Goal: Register for event/course

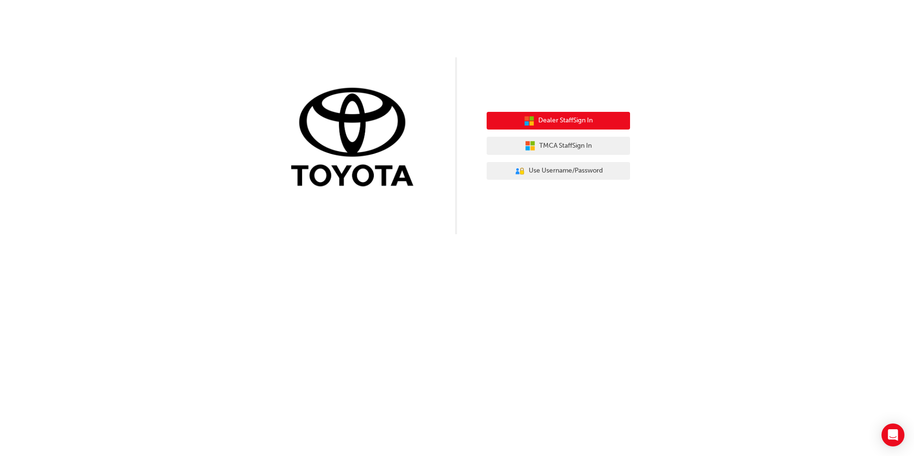
click at [553, 123] on span "Dealer Staff Sign In" at bounding box center [565, 120] width 54 height 11
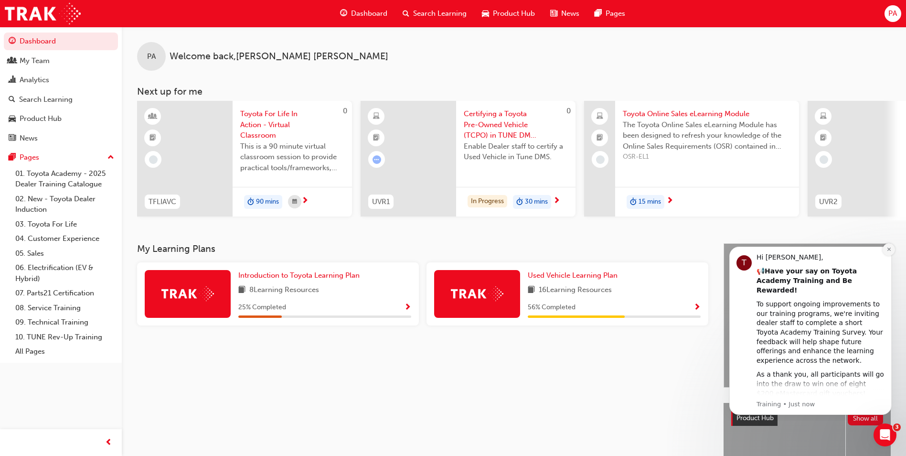
click at [887, 249] on icon "Dismiss notification" at bounding box center [889, 249] width 5 height 5
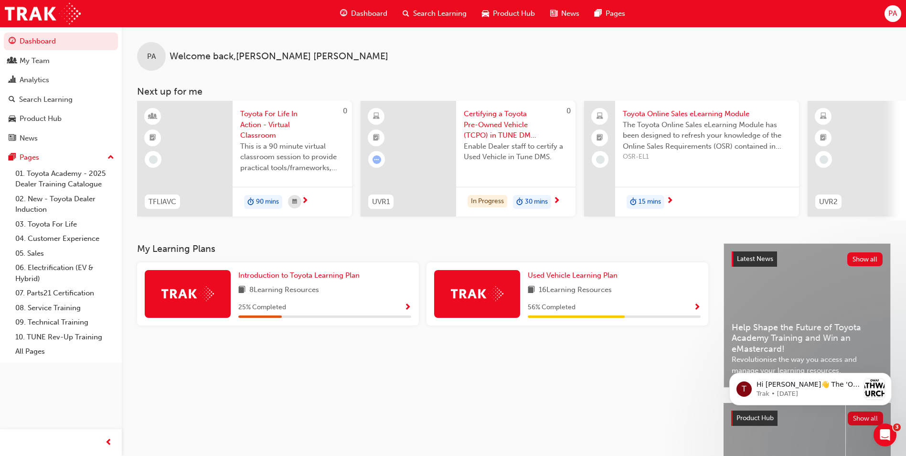
click at [473, 421] on div "My Learning Plans Introduction to Toyota Learning Plan 8 Learning Resources 25 …" at bounding box center [430, 391] width 587 height 296
click at [409, 12] on div "Search Learning" at bounding box center [434, 14] width 79 height 20
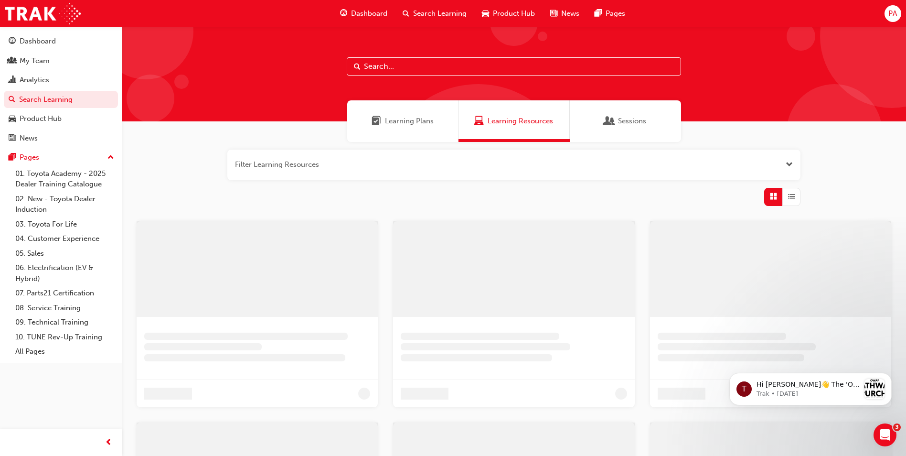
click at [392, 66] on input "text" at bounding box center [514, 66] width 334 height 18
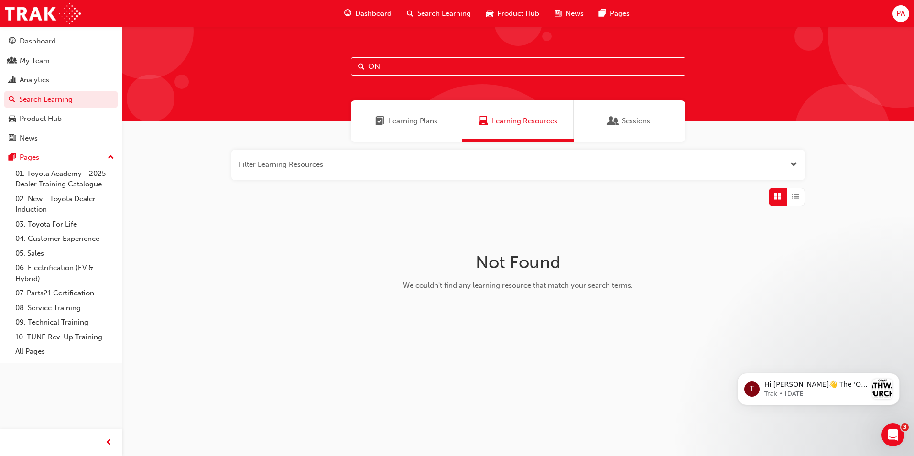
type input "O"
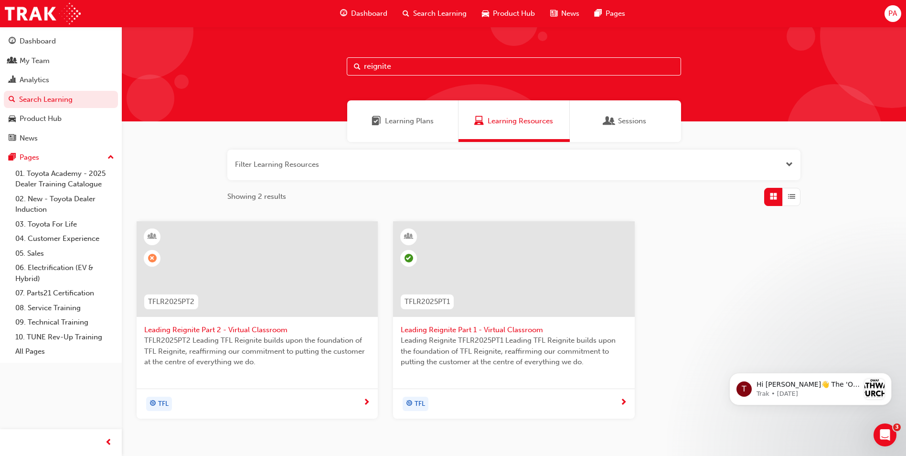
type input "reignite"
click at [265, 280] on div at bounding box center [257, 269] width 241 height 96
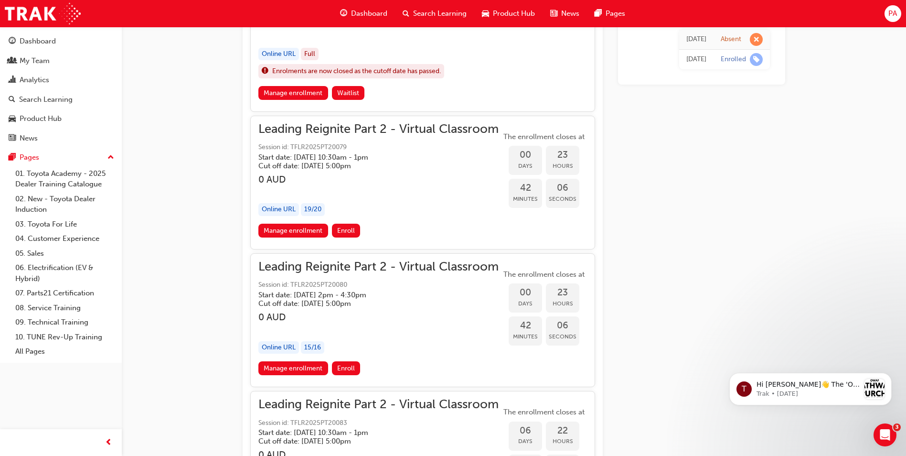
scroll to position [1211, 0]
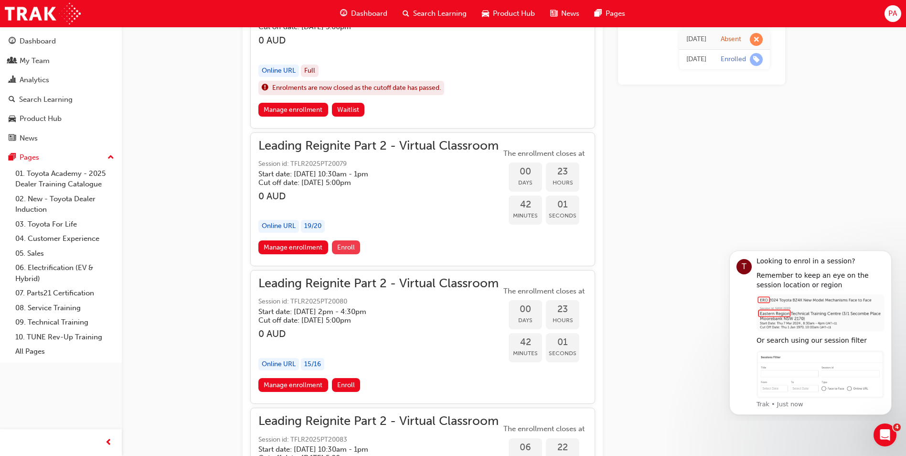
click at [341, 241] on button "Enroll" at bounding box center [346, 247] width 29 height 14
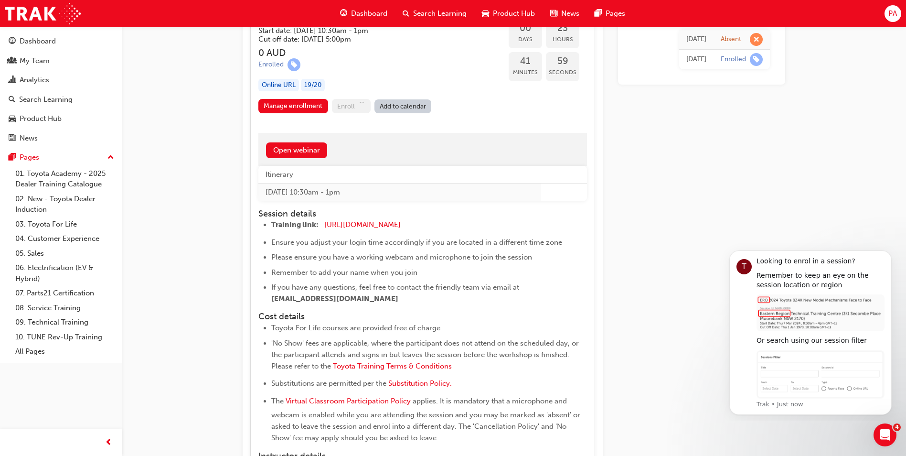
scroll to position [1421, 0]
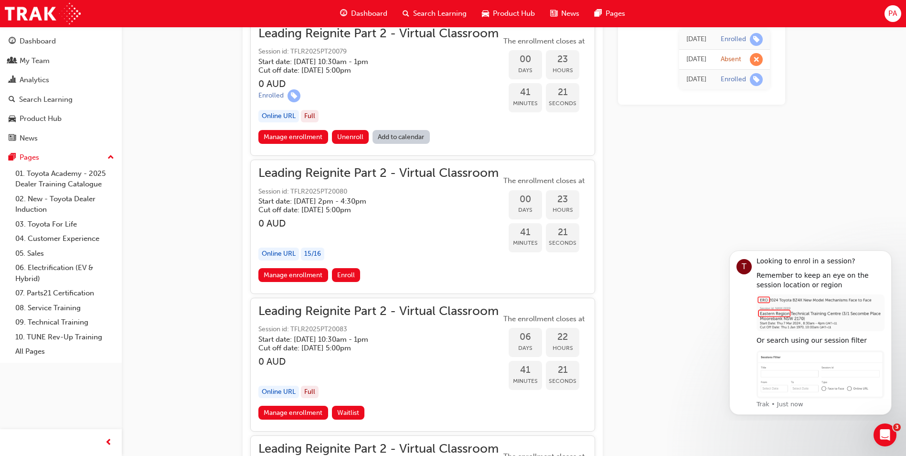
scroll to position [1338, 0]
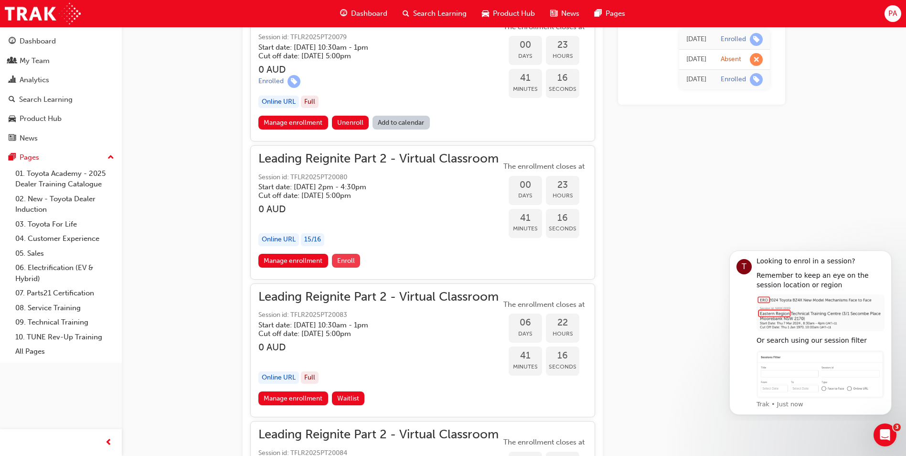
click at [341, 258] on span "Enroll" at bounding box center [346, 261] width 18 height 8
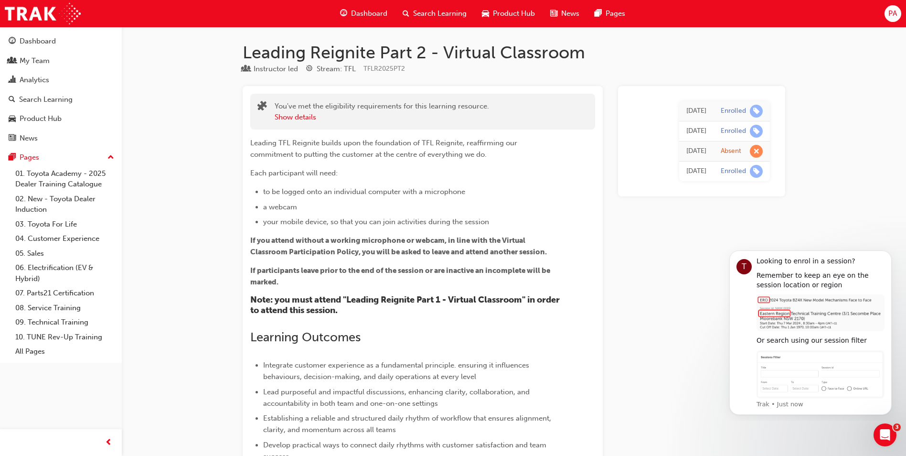
click at [737, 128] on div "Enrolled" at bounding box center [733, 131] width 25 height 9
click at [756, 129] on span "learningRecordVerb_ENROLL-icon" at bounding box center [756, 131] width 13 height 13
click at [736, 137] on div "Enrolled" at bounding box center [742, 131] width 42 height 13
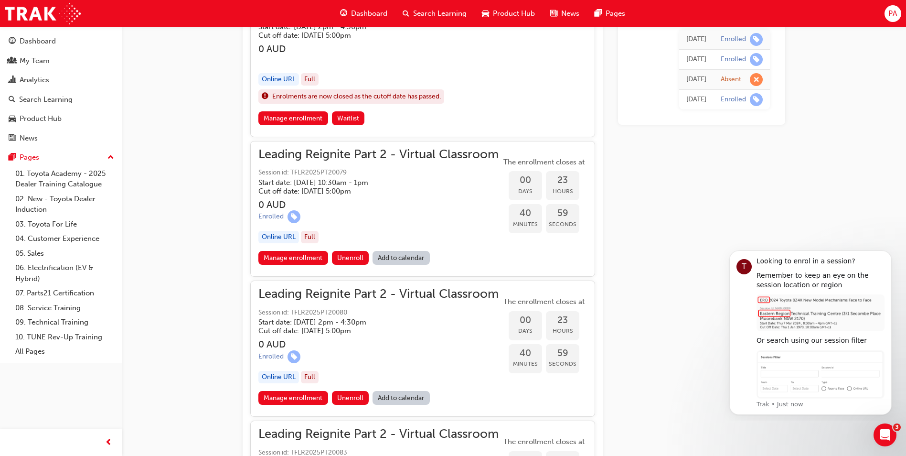
scroll to position [1194, 0]
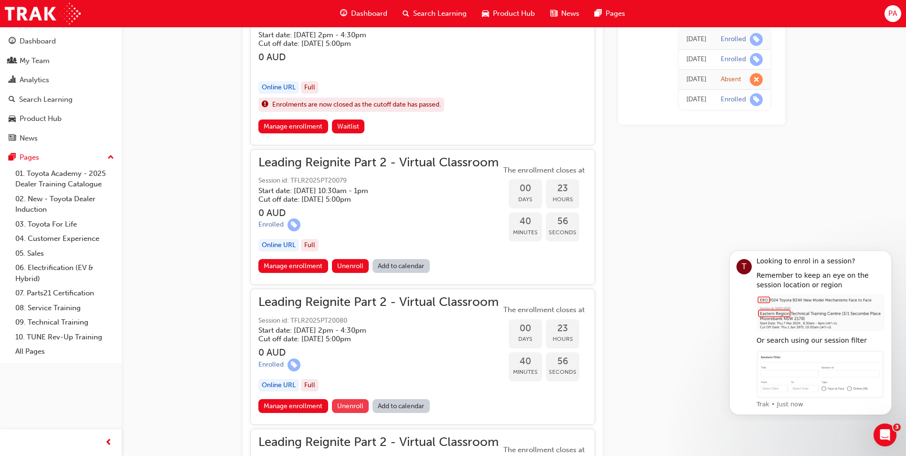
click at [348, 406] on span "Unenroll" at bounding box center [350, 406] width 26 height 8
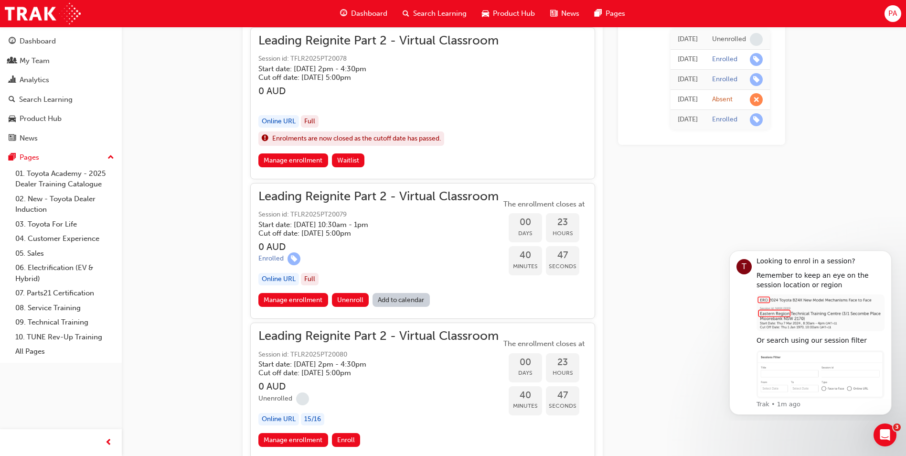
scroll to position [1163, 0]
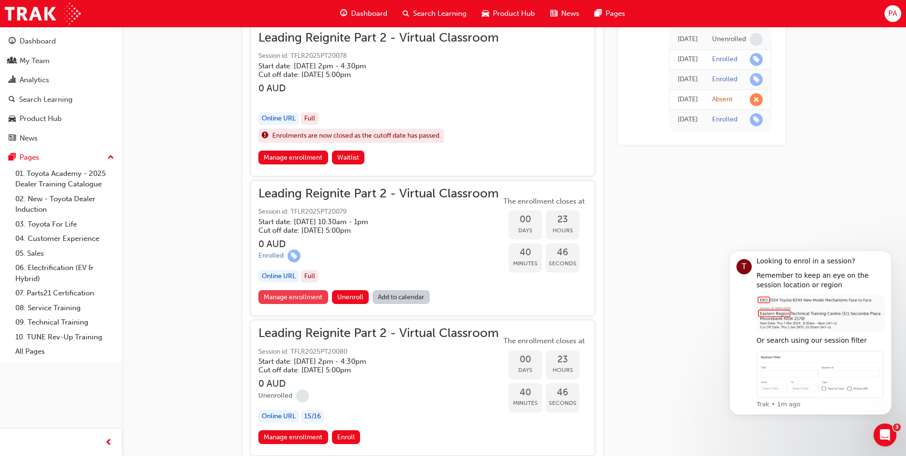
click at [280, 298] on link "Manage enrollment" at bounding box center [293, 297] width 70 height 14
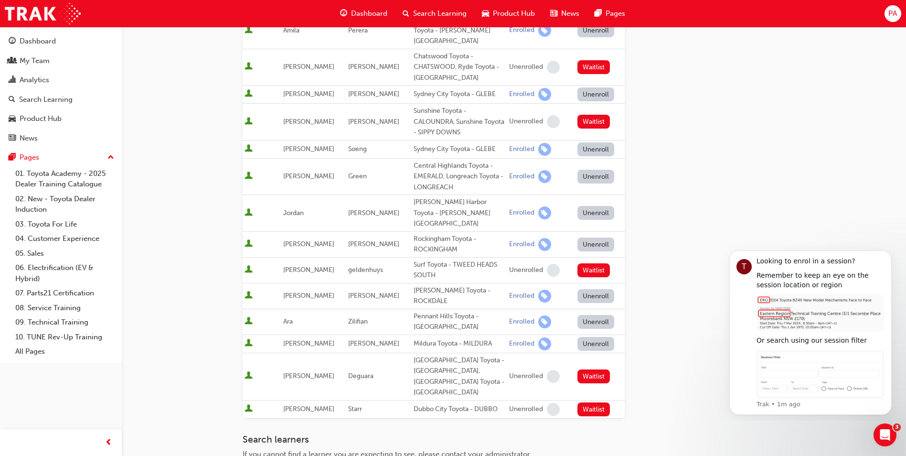
scroll to position [675, 0]
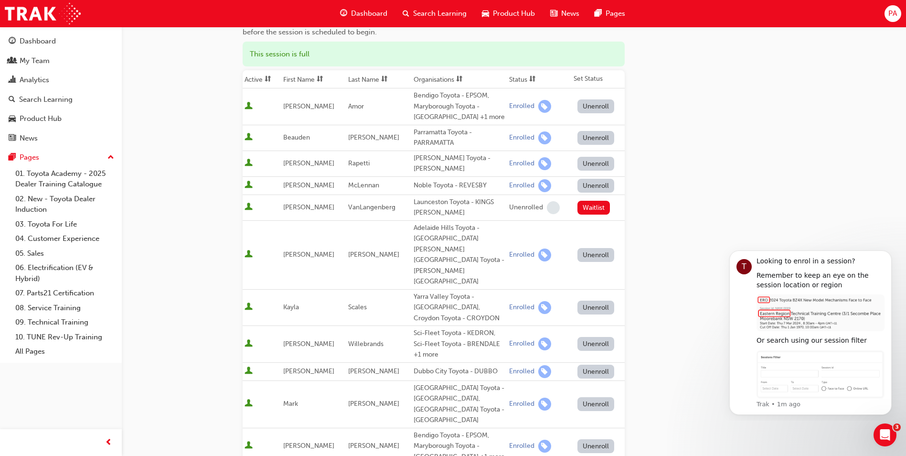
scroll to position [0, 0]
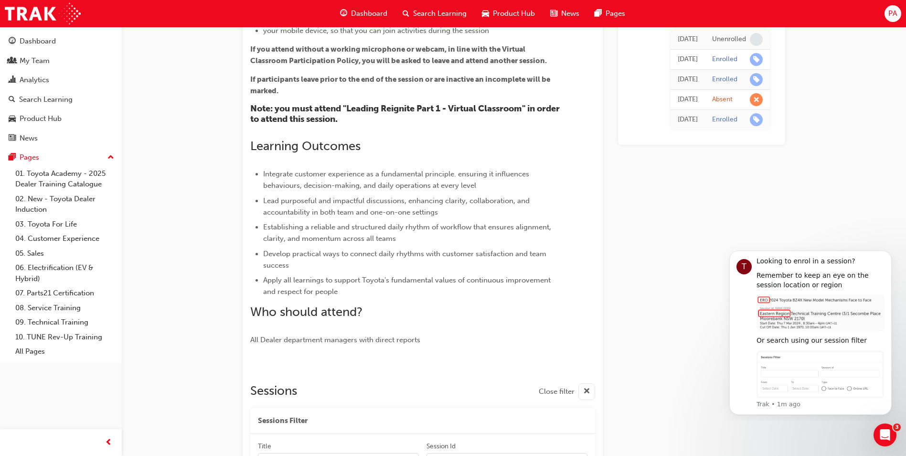
scroll to position [1163, 0]
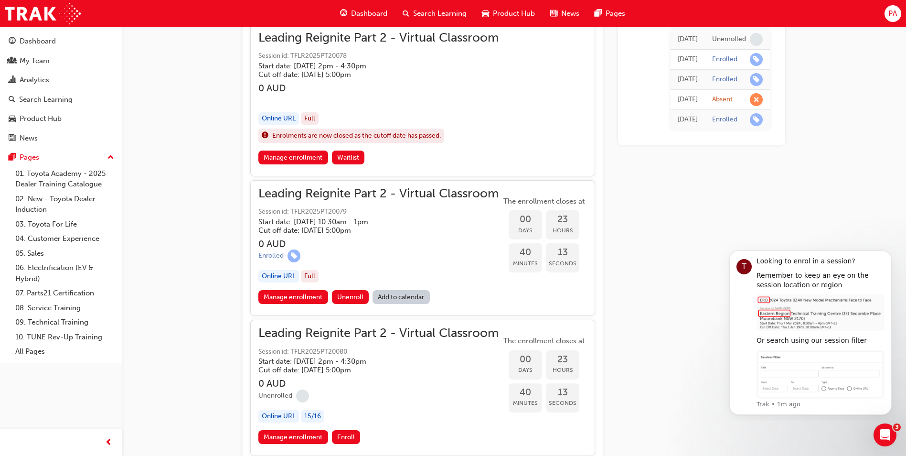
click at [409, 294] on link "Add to calendar" at bounding box center [401, 297] width 57 height 14
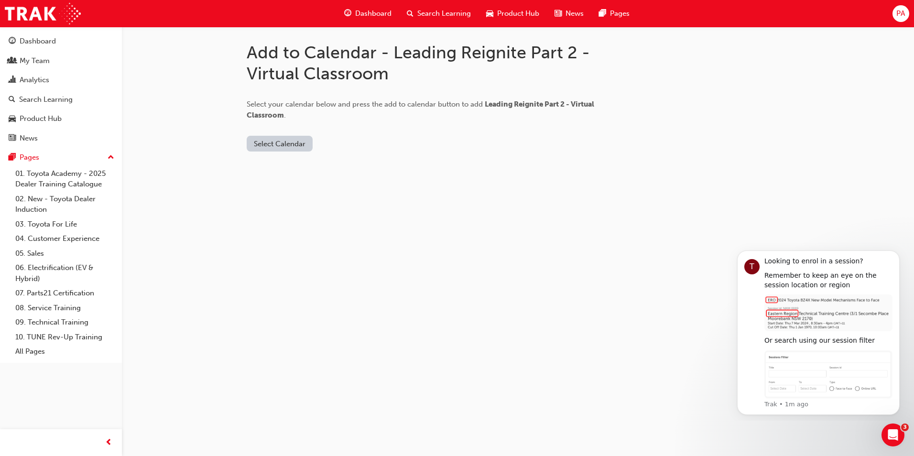
click at [280, 143] on button "Select Calendar" at bounding box center [280, 144] width 66 height 16
click at [275, 167] on div "Outlook.com" at bounding box center [280, 166] width 58 height 11
click at [374, 147] on button "Add to Calendar" at bounding box center [360, 144] width 68 height 16
click at [289, 136] on button "Outlook.com" at bounding box center [283, 144] width 72 height 16
click at [282, 184] on div "Office 365" at bounding box center [276, 184] width 58 height 11
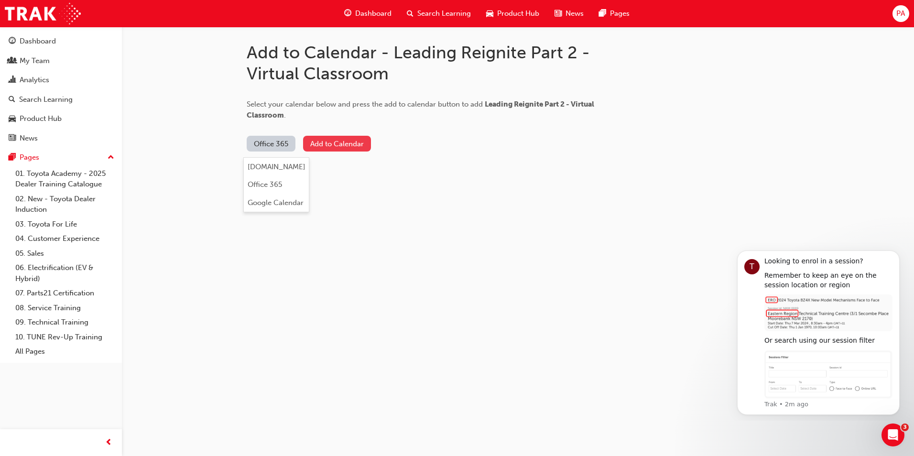
click at [352, 144] on button "Add to Calendar" at bounding box center [337, 144] width 68 height 16
